Goal: Task Accomplishment & Management: Manage account settings

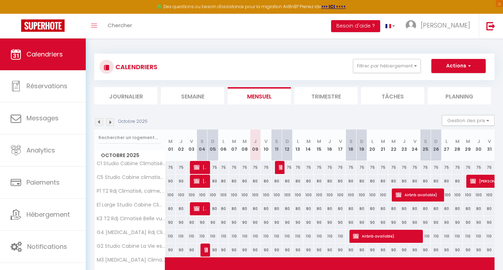
scroll to position [168, 0]
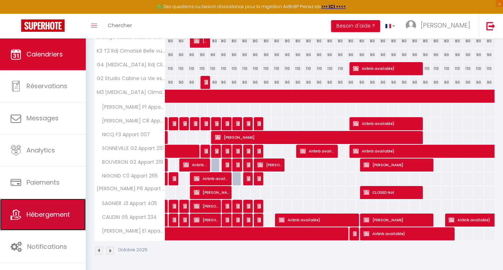
click at [54, 214] on span "Hébergement" at bounding box center [47, 214] width 43 height 9
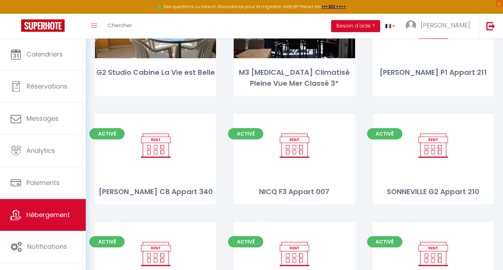
scroll to position [348, 0]
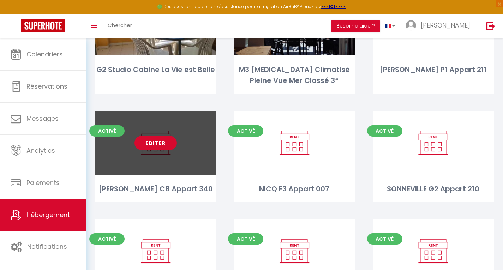
click at [155, 139] on link "Editer" at bounding box center [155, 143] width 42 height 14
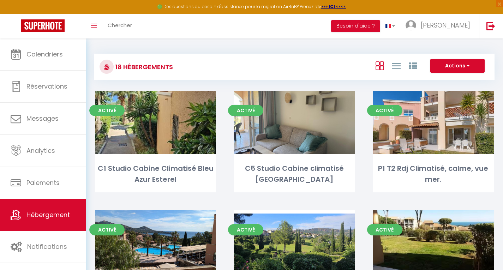
select select "3"
select select "2"
select select "1"
select select "28"
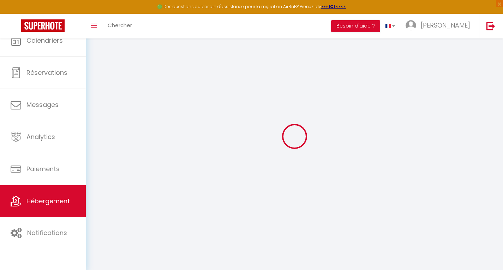
select select
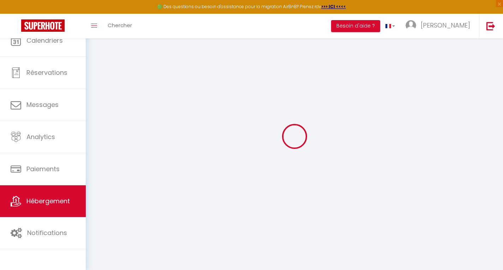
select select
checkbox input "false"
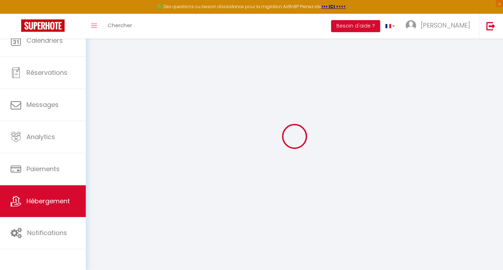
select select
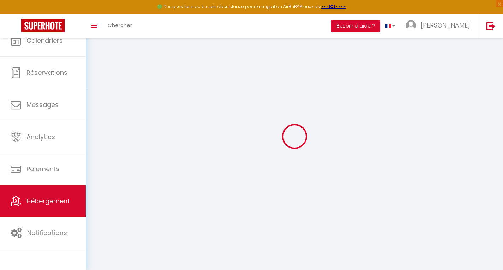
select select
checkbox input "false"
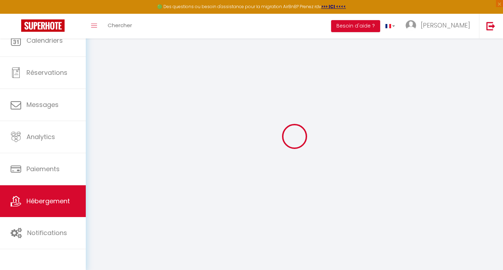
checkbox input "false"
select select
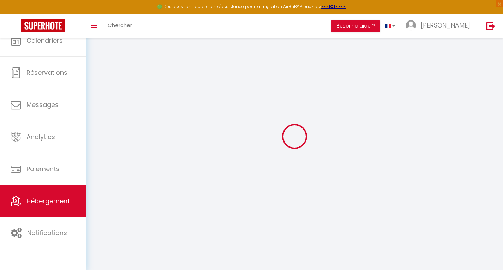
select select
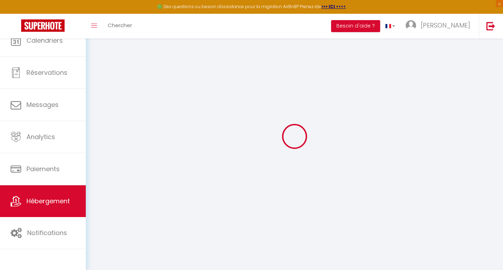
checkbox input "false"
select select
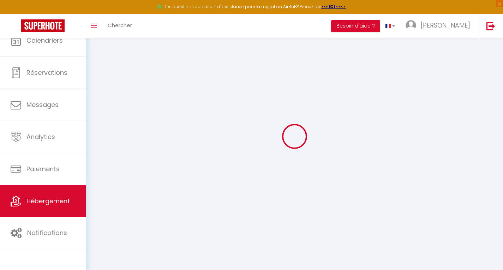
select select
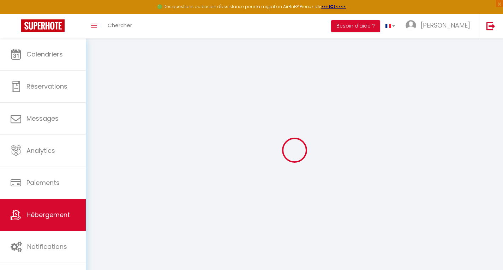
select select
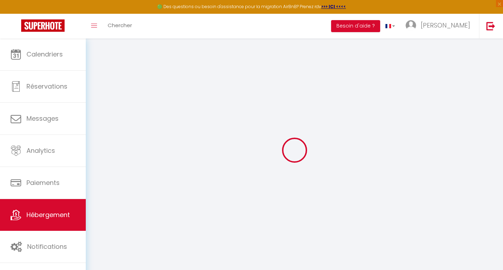
select select
checkbox input "false"
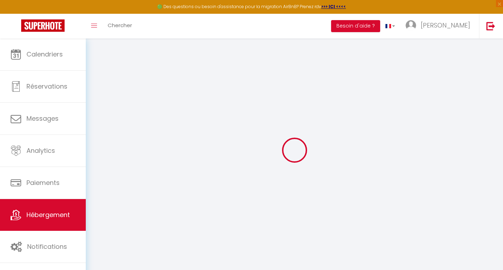
select select
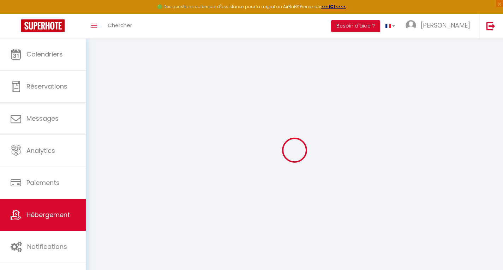
select select
checkbox input "false"
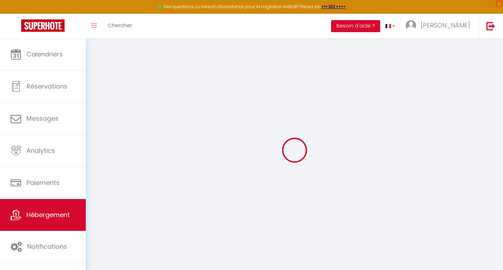
checkbox input "false"
select select
type input "[PERSON_NAME] C8 Appart 340"
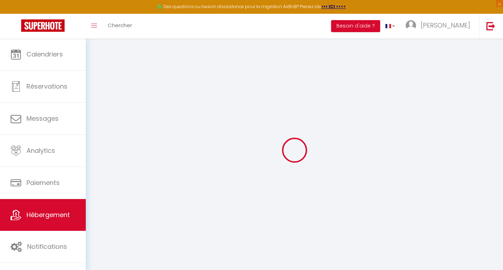
type input "[PERSON_NAME]"
select select
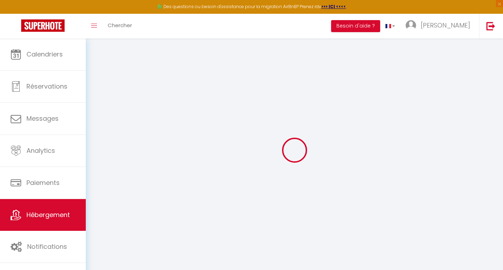
select select
type input "[GEOGRAPHIC_DATA]"
type input "83530"
type input "Agay"
type input "[EMAIL_ADDRESS][DOMAIN_NAME]"
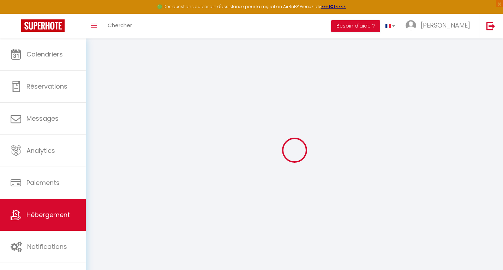
select select
checkbox input "false"
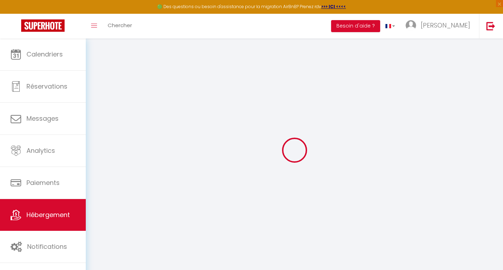
type input "0"
select select
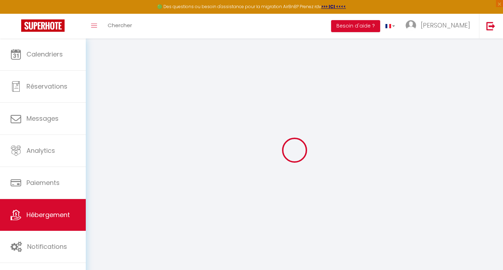
select select
checkbox input "false"
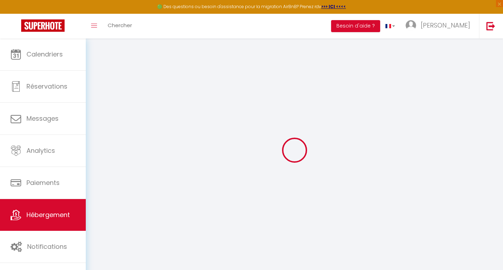
checkbox input "false"
select select
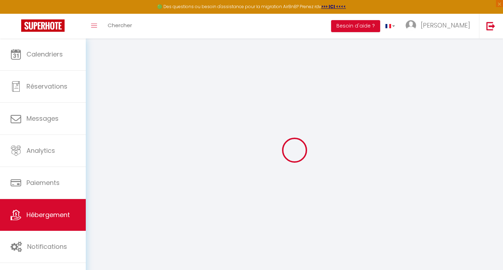
select select
checkbox input "false"
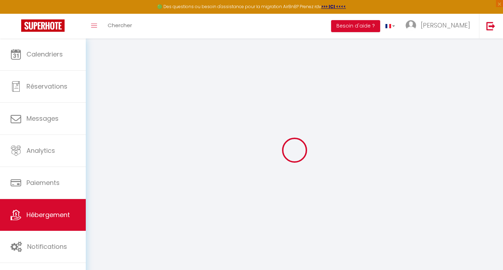
checkbox input "false"
select select
checkbox input "false"
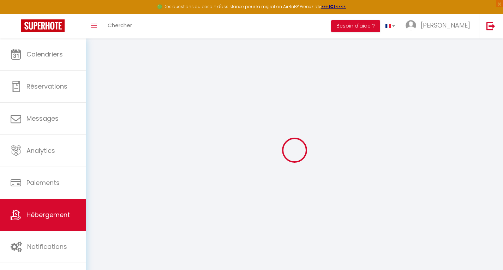
checkbox input "false"
select select "15:00"
select select "23:45"
select select "11:00"
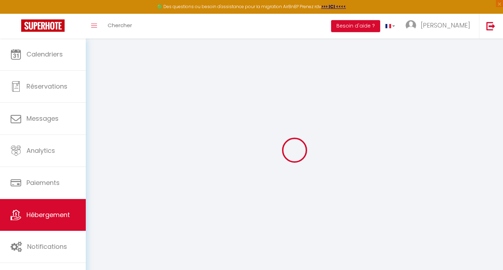
select select "30"
select select "120"
select select
checkbox input "false"
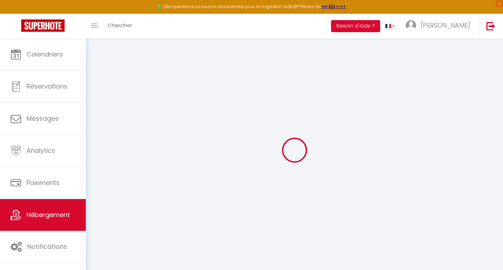
checkbox input "false"
select select
checkbox input "false"
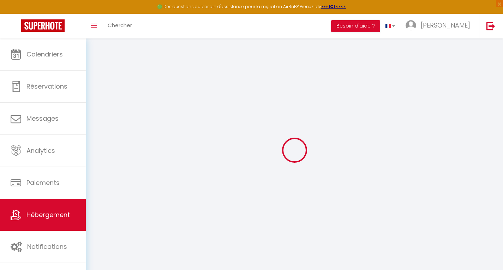
checkbox input "false"
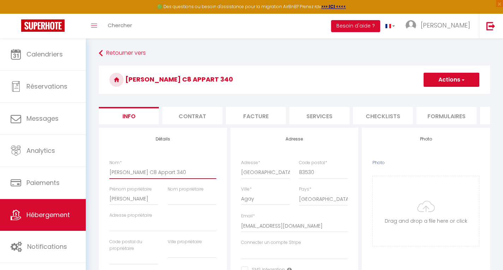
click at [131, 178] on input "[PERSON_NAME] C8 Appart 340" at bounding box center [162, 172] width 107 height 13
type input "LEBLONDC8 Appart 340"
select select
checkbox input "false"
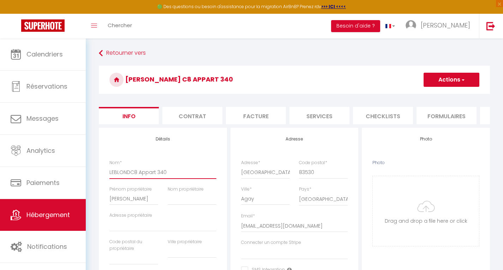
checkbox input "false"
type input "LEBLONC8 Appart 340"
select select
checkbox input "false"
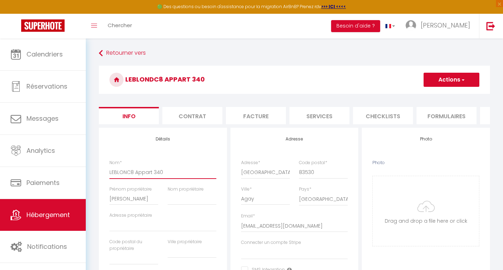
checkbox input "false"
type input "LEBLOC8 Appart 340"
select select
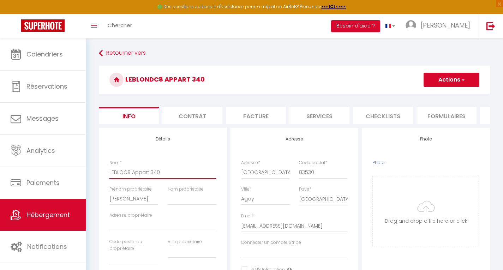
checkbox input "false"
type input "LEBLC8 Appart 340"
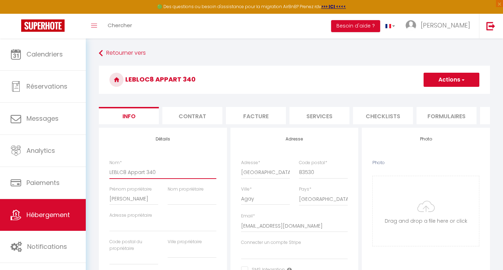
select select
checkbox input "false"
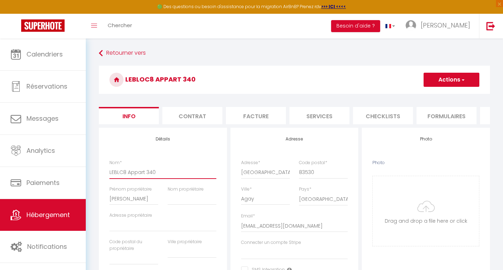
type input "LEBC8 Appart 340"
select select
checkbox input "false"
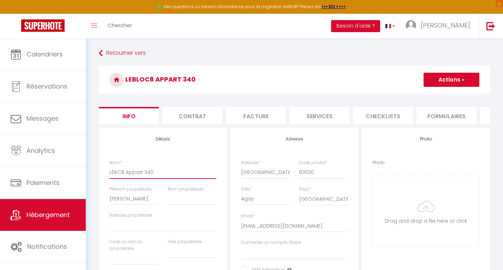
checkbox input "false"
type input "LEC8 Appart 340"
select select
checkbox input "false"
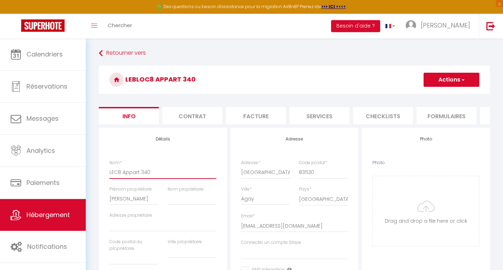
checkbox input "false"
type input "LC8 Appart 340"
select select
checkbox input "false"
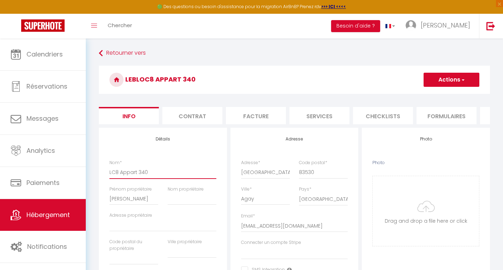
checkbox input "false"
type input "C8 Appart 340"
select select
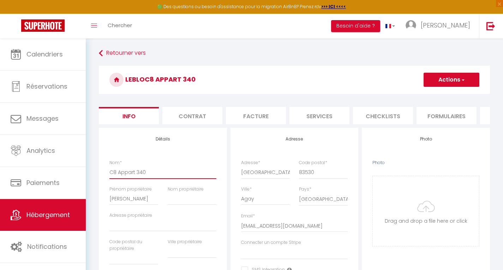
checkbox input "false"
type input "C8 Appart 340"
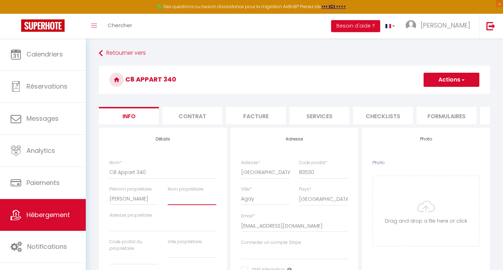
click at [190, 205] on input "Nom propriétaire" at bounding box center [192, 198] width 49 height 13
type input "L"
select select
checkbox input "false"
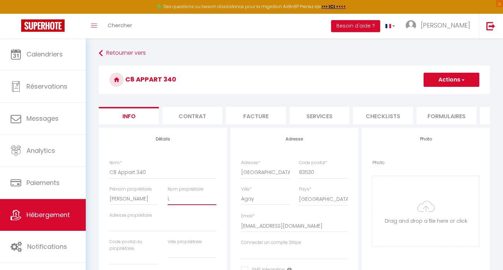
checkbox input "false"
type input "LE"
select select
checkbox input "false"
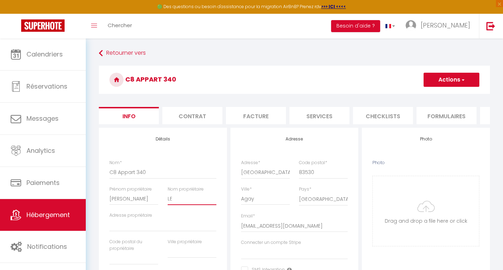
checkbox input "false"
type input "LEB"
select select
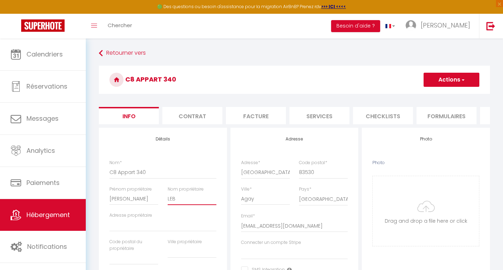
checkbox input "false"
type input "LEBL"
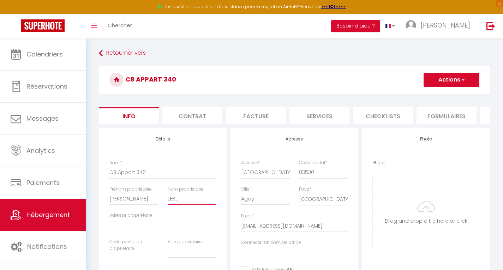
select select
checkbox input "false"
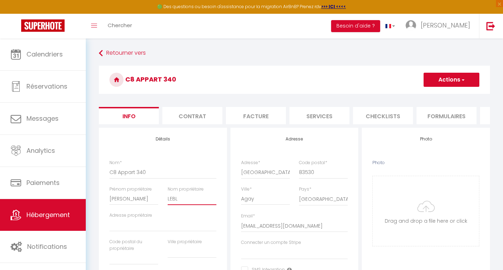
type input "LEBLO"
select select
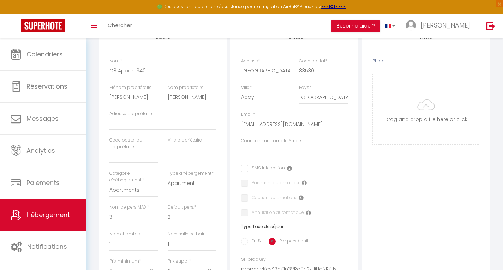
scroll to position [102, 0]
click at [192, 223] on select "1 2 3 4 5 6 7 8 9 10 11 12 13 14" at bounding box center [192, 216] width 49 height 13
click at [168, 215] on select "1 2 3 4 5 6 7 8 9 10 11 12 13 14" at bounding box center [192, 216] width 49 height 13
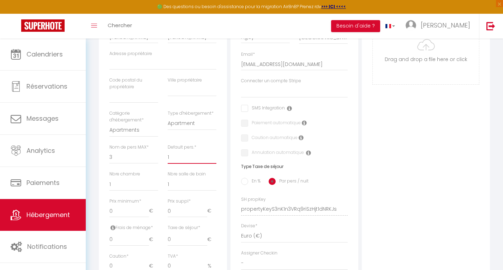
scroll to position [170, 0]
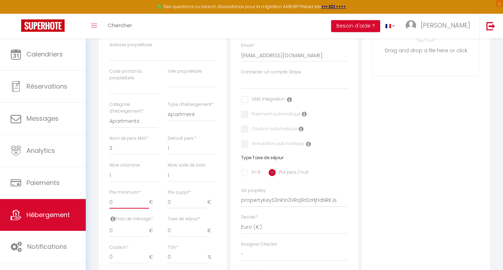
click at [138, 208] on input "0" at bounding box center [129, 202] width 40 height 13
click at [183, 237] on input "0" at bounding box center [188, 231] width 40 height 13
click at [245, 176] on input "En %" at bounding box center [244, 172] width 7 height 7
click at [155, 234] on input "Taxe en % *" at bounding box center [162, 231] width 29 height 13
click at [114, 235] on input "0" at bounding box center [119, 231] width 20 height 13
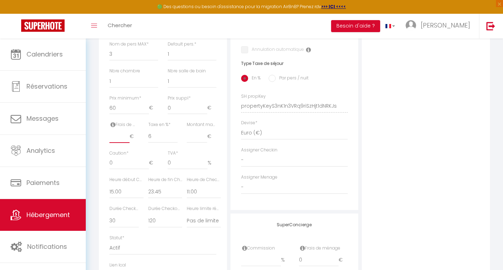
scroll to position [267, 0]
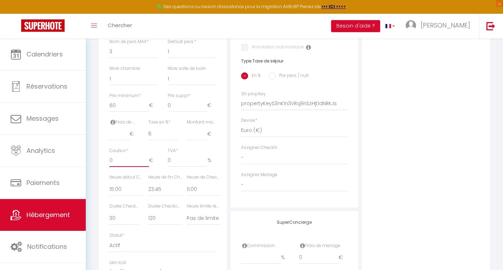
click at [114, 164] on input "0" at bounding box center [129, 160] width 40 height 13
click at [126, 196] on select "00:00 00:15 00:30 00:45 01:00 01:15 01:30 01:45 02:00 02:15 02:30 02:45 03:00" at bounding box center [126, 188] width 34 height 13
click at [109, 187] on select "00:00 00:15 00:30 00:45 01:00 01:15 01:30 01:45 02:00 02:15 02:30 02:45 03:00" at bounding box center [126, 188] width 34 height 13
click at [174, 196] on select "00:00 00:15 00:30 00:45 01:00 01:15 01:30 01:45 02:00 02:15 02:30 02:45 03:00" at bounding box center [165, 188] width 34 height 13
click at [148, 187] on select "00:00 00:15 00:30 00:45 01:00 01:15 01:30 01:45 02:00 02:15 02:30 02:45 03:00" at bounding box center [165, 188] width 34 height 13
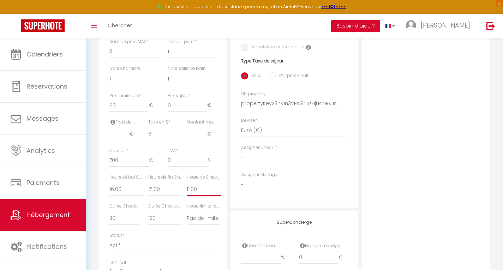
click at [206, 194] on select "00:00 00:15 00:30 00:45 01:00 01:15 01:30 01:45 02:00 02:15 02:30 02:45 03:00" at bounding box center [204, 188] width 34 height 13
click at [187, 187] on select "00:00 00:15 00:30 00:45 01:00 01:15 01:30 01:45 02:00 02:15 02:30 02:45 03:00" at bounding box center [204, 188] width 34 height 13
click at [127, 221] on select "15 30 45 60 75 90 105 120 135 150 165 180 195 210" at bounding box center [123, 218] width 29 height 13
click at [109, 216] on select "15 30 45 60 75 90 105 120 135 150 165 180 195 210" at bounding box center [123, 218] width 29 height 13
click at [170, 224] on select "15 30 45 60 75 90 105 120 135 150 165 180 195 210" at bounding box center [165, 218] width 34 height 13
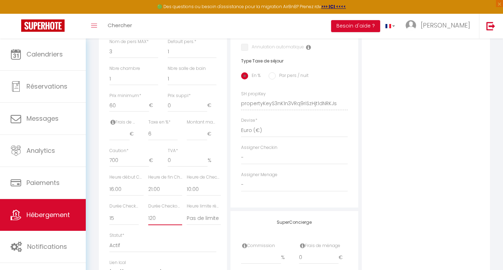
click at [148, 216] on select "15 30 45 60 75 90 105 120 135 150 165 180 195 210" at bounding box center [165, 218] width 34 height 13
click at [208, 225] on select "Pas de limite 01:00 02:00 03:00 04:00 05:00 06:00 07:00 08:00 09:00 10:00 11:00…" at bounding box center [204, 218] width 34 height 13
click at [429, 142] on div "Photo Photo Drag and drop a file here or click Ooops, something wrong appended.…" at bounding box center [426, 99] width 128 height 476
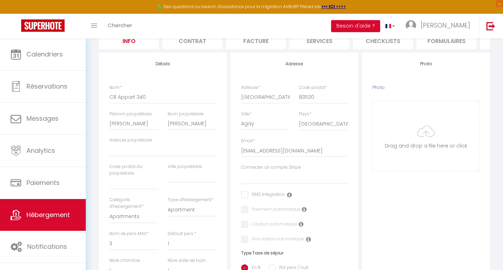
scroll to position [0, 0]
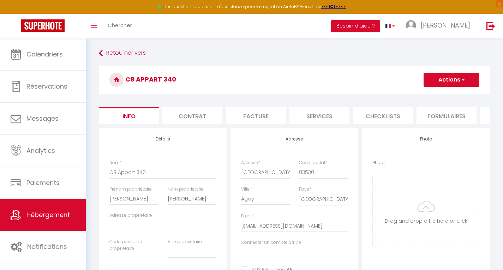
click at [460, 82] on button "Actions" at bounding box center [452, 80] width 56 height 14
click at [442, 95] on link "Enregistrer" at bounding box center [441, 95] width 76 height 9
click at [450, 79] on button "Actions" at bounding box center [452, 80] width 56 height 14
click at [425, 94] on input "Enregistrer" at bounding box center [424, 95] width 26 height 7
click at [430, 97] on input "Enregistrer" at bounding box center [424, 95] width 26 height 7
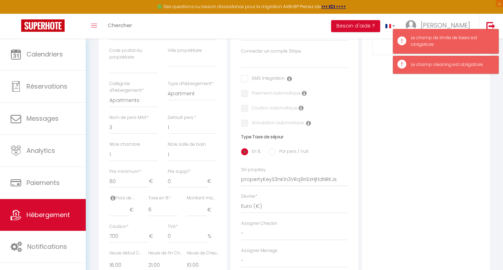
scroll to position [198, 0]
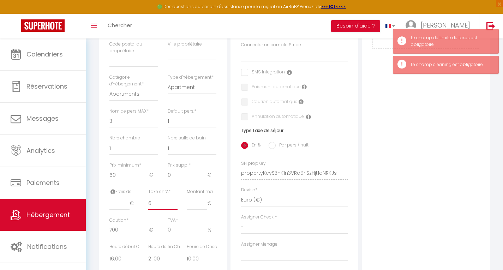
click at [166, 210] on input "6" at bounding box center [162, 203] width 29 height 13
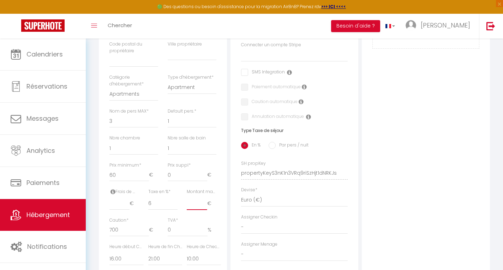
click at [202, 210] on input "Montant max taxe séjour *" at bounding box center [197, 203] width 20 height 13
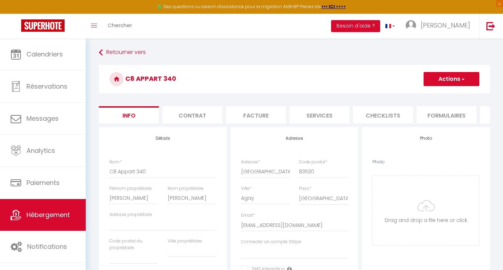
scroll to position [0, 0]
click at [453, 79] on button "Actions" at bounding box center [452, 80] width 56 height 14
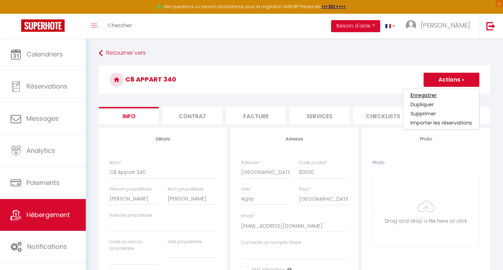
click at [433, 95] on input "Enregistrer" at bounding box center [424, 95] width 26 height 7
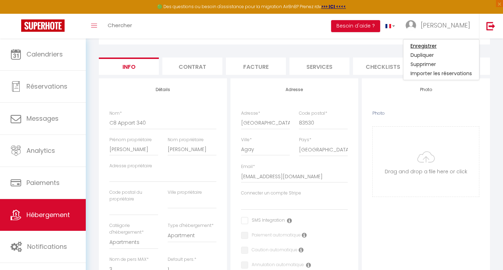
scroll to position [49, 0]
click at [428, 48] on input "Enregistrer" at bounding box center [424, 46] width 26 height 7
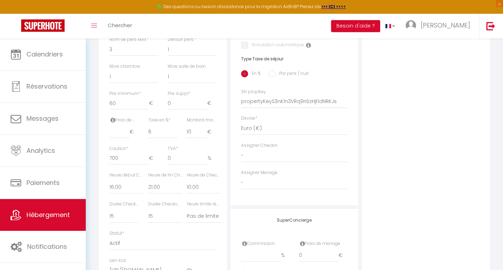
scroll to position [271, 0]
click at [117, 136] on input "number" at bounding box center [119, 130] width 20 height 13
click at [114, 121] on icon at bounding box center [112, 118] width 5 height 6
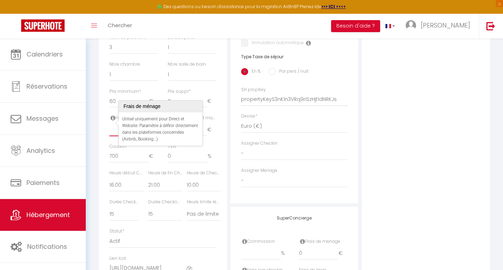
click at [116, 136] on input "number" at bounding box center [119, 130] width 20 height 13
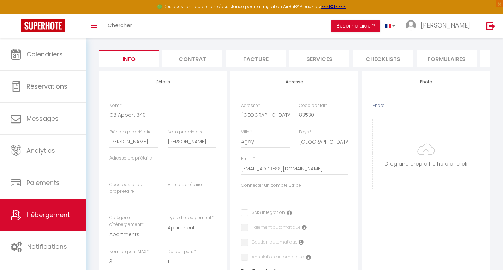
scroll to position [0, 0]
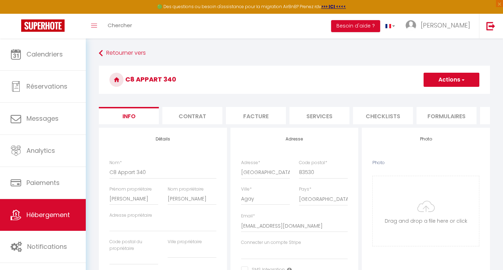
click at [456, 79] on button "Actions" at bounding box center [452, 80] width 56 height 14
click at [430, 95] on input "Enregistrer" at bounding box center [424, 95] width 26 height 7
